Goal: Transaction & Acquisition: Purchase product/service

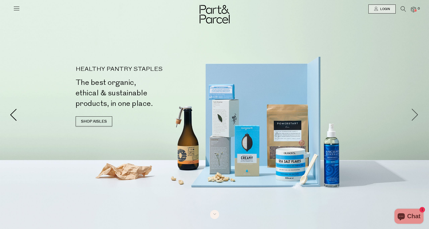
click at [413, 112] on span at bounding box center [415, 115] width 13 height 13
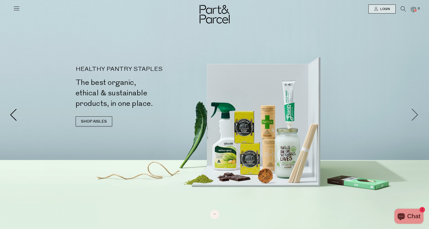
click at [413, 112] on span at bounding box center [415, 115] width 13 height 13
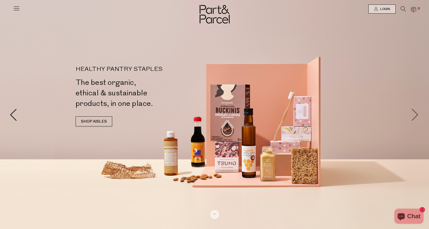
click at [413, 112] on span at bounding box center [415, 115] width 13 height 13
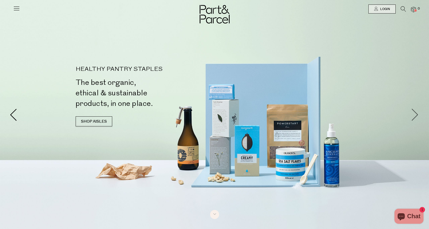
click at [413, 112] on span at bounding box center [415, 115] width 13 height 13
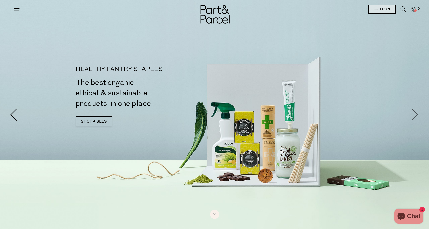
click at [413, 112] on span at bounding box center [415, 115] width 13 height 13
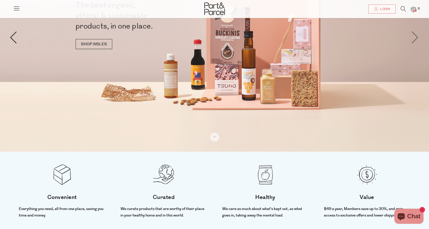
scroll to position [169, 0]
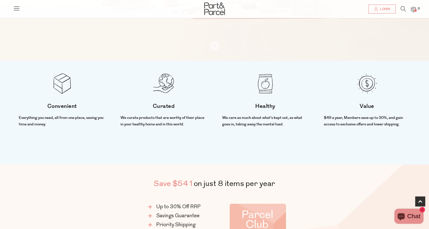
click at [371, 185] on div "Save $541 on just 8 items per year Up to 30% Off RRP Savings Guarantee Priority…" at bounding box center [214, 221] width 429 height 112
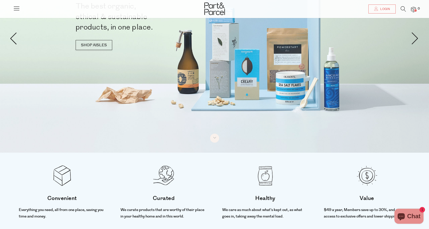
scroll to position [0, 0]
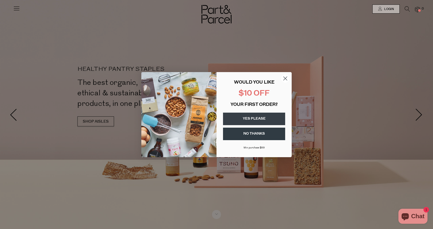
click at [285, 78] on icon "Close dialog" at bounding box center [286, 79] width 4 height 4
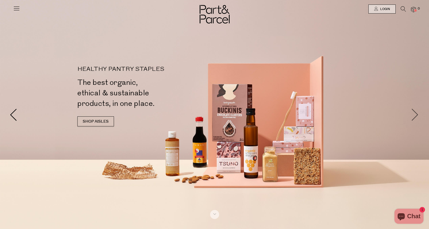
click at [415, 116] on span at bounding box center [415, 115] width 13 height 13
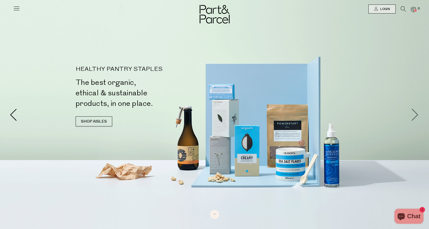
click at [415, 116] on span at bounding box center [415, 115] width 13 height 13
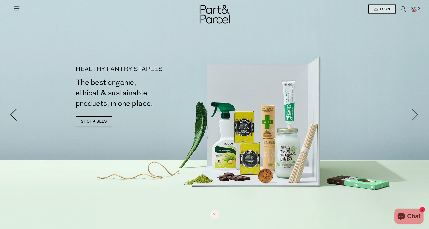
click at [415, 116] on span at bounding box center [415, 115] width 13 height 13
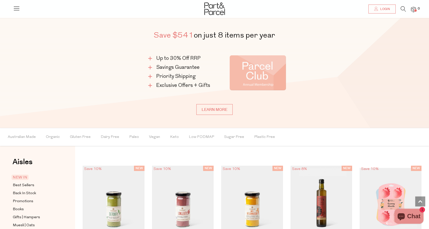
scroll to position [318, 0]
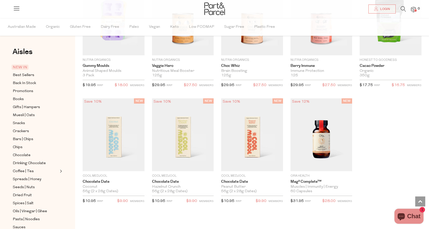
scroll to position [718, 0]
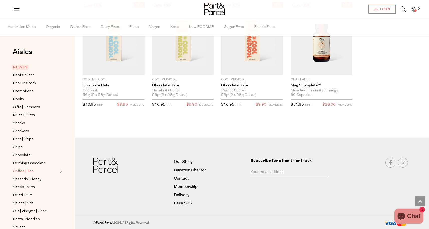
click at [29, 173] on span "Coffee | Tea" at bounding box center [23, 172] width 21 height 6
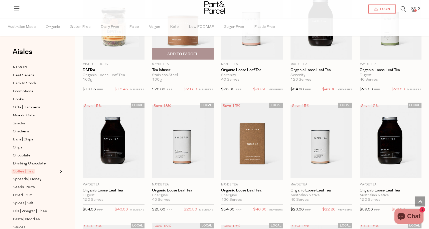
scroll to position [977, 0]
